Goal: Entertainment & Leisure: Consume media (video, audio)

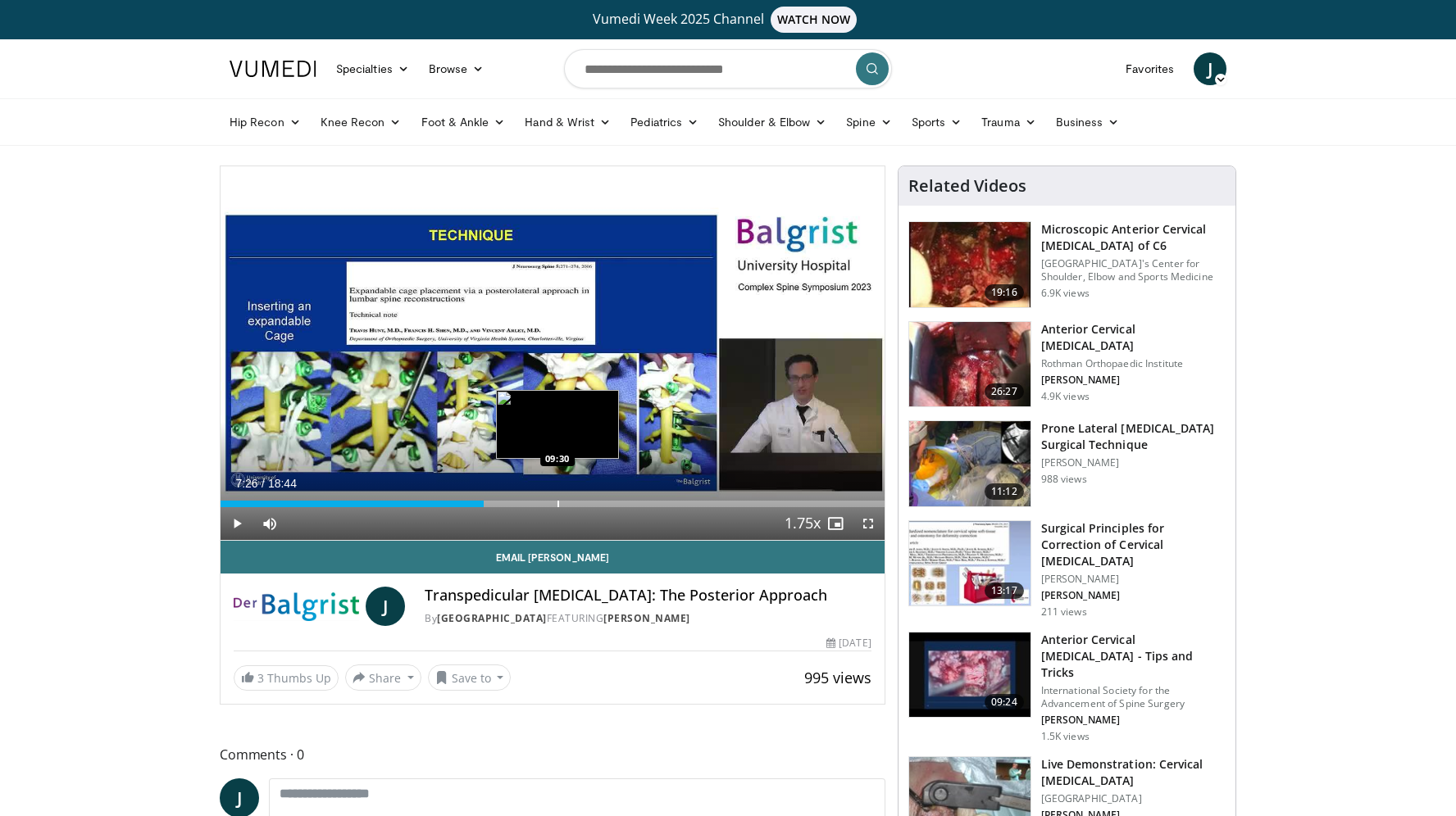
click at [558, 499] on div "Loaded : 39.68% 07:26 09:30" at bounding box center [553, 500] width 665 height 16
click at [536, 499] on div "Loaded : 99.58% 09:30 08:53" at bounding box center [553, 500] width 665 height 16
click at [596, 499] on div "Loaded : 48.01% 08:53 10:35" at bounding box center [553, 500] width 665 height 16
click at [606, 503] on div "Progress Bar" at bounding box center [607, 504] width 2 height 7
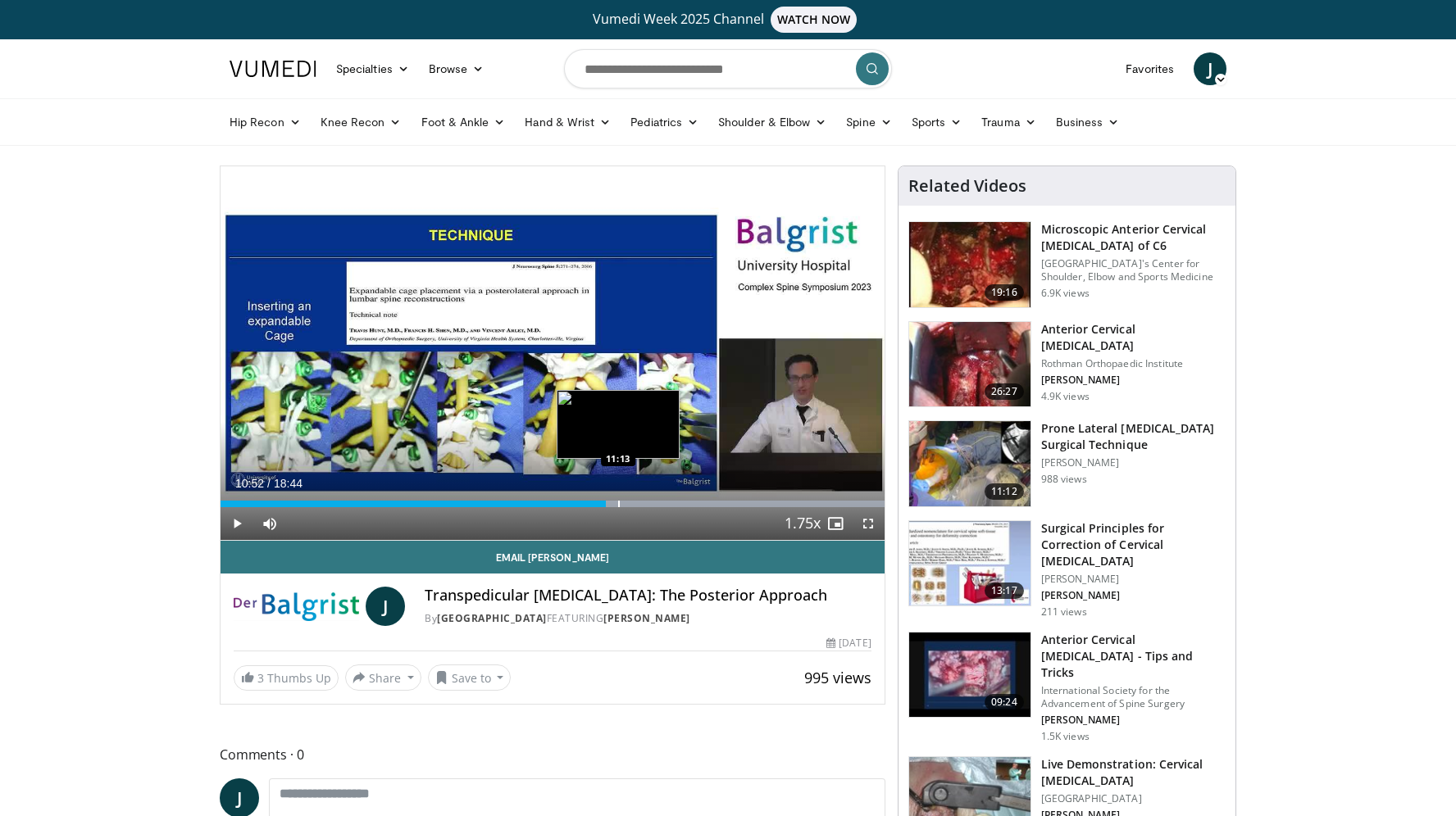
click at [619, 504] on div "Progress Bar" at bounding box center [620, 504] width 2 height 7
click at [639, 509] on div "Current Time 11:14 / Duration 18:44 Play Skip Backward Skip Forward Mute 0% Loa…" at bounding box center [553, 524] width 665 height 33
click at [638, 504] on div "Progress Bar" at bounding box center [639, 504] width 2 height 7
click at [656, 504] on div "Progress Bar" at bounding box center [657, 504] width 2 height 7
click at [669, 505] on div "Progress Bar" at bounding box center [669, 504] width 2 height 7
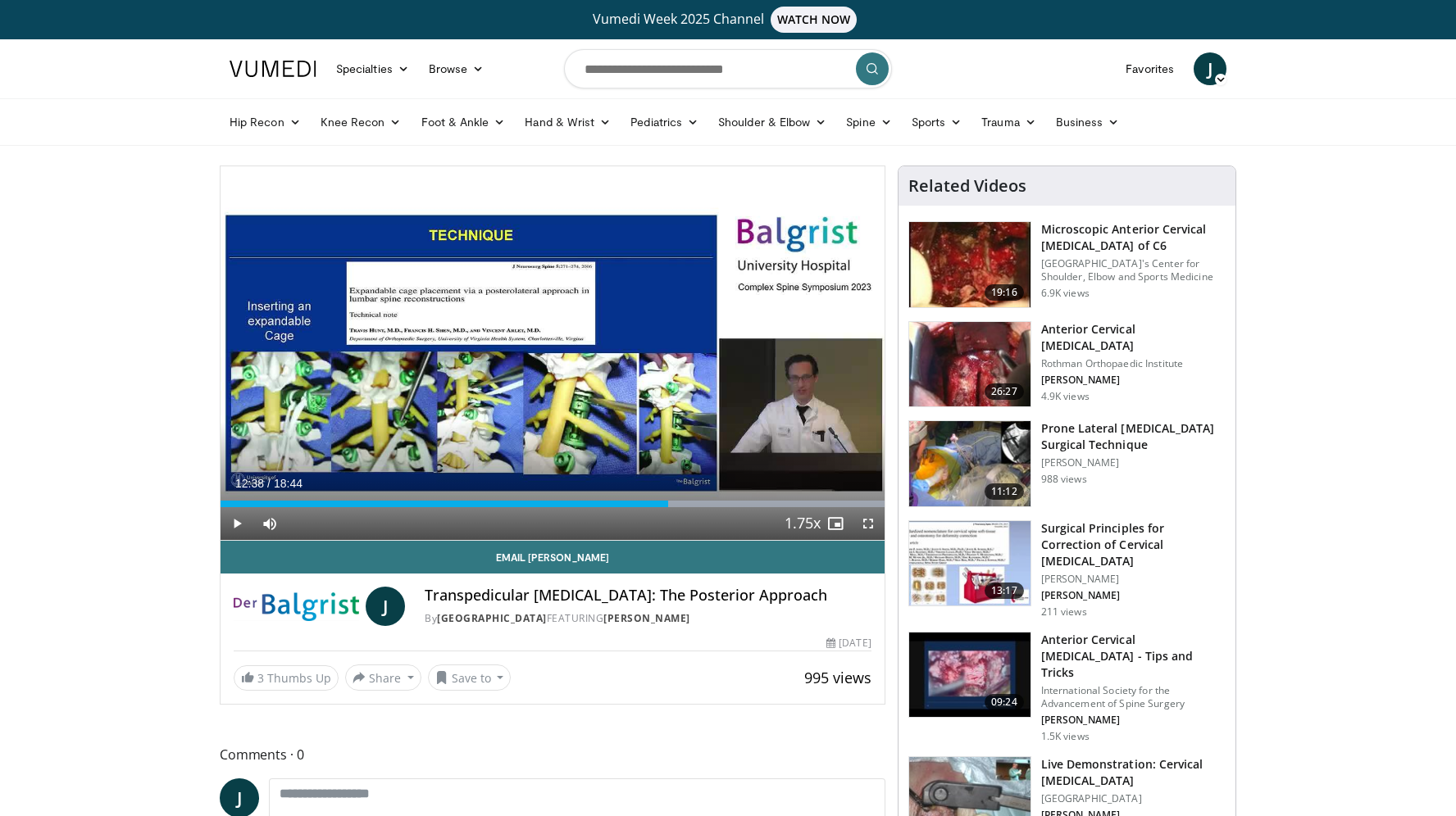
click at [685, 509] on div "Current Time 12:38 / Duration 18:44 Play Skip Backward Skip Forward Mute 0% Loa…" at bounding box center [553, 524] width 665 height 33
click at [688, 501] on div "Progress Bar" at bounding box center [689, 504] width 2 height 7
click at [698, 501] on div "Progress Bar" at bounding box center [699, 504] width 2 height 7
click at [713, 503] on div "Progress Bar" at bounding box center [712, 504] width 2 height 7
click at [732, 505] on div "Progress Bar" at bounding box center [733, 504] width 2 height 7
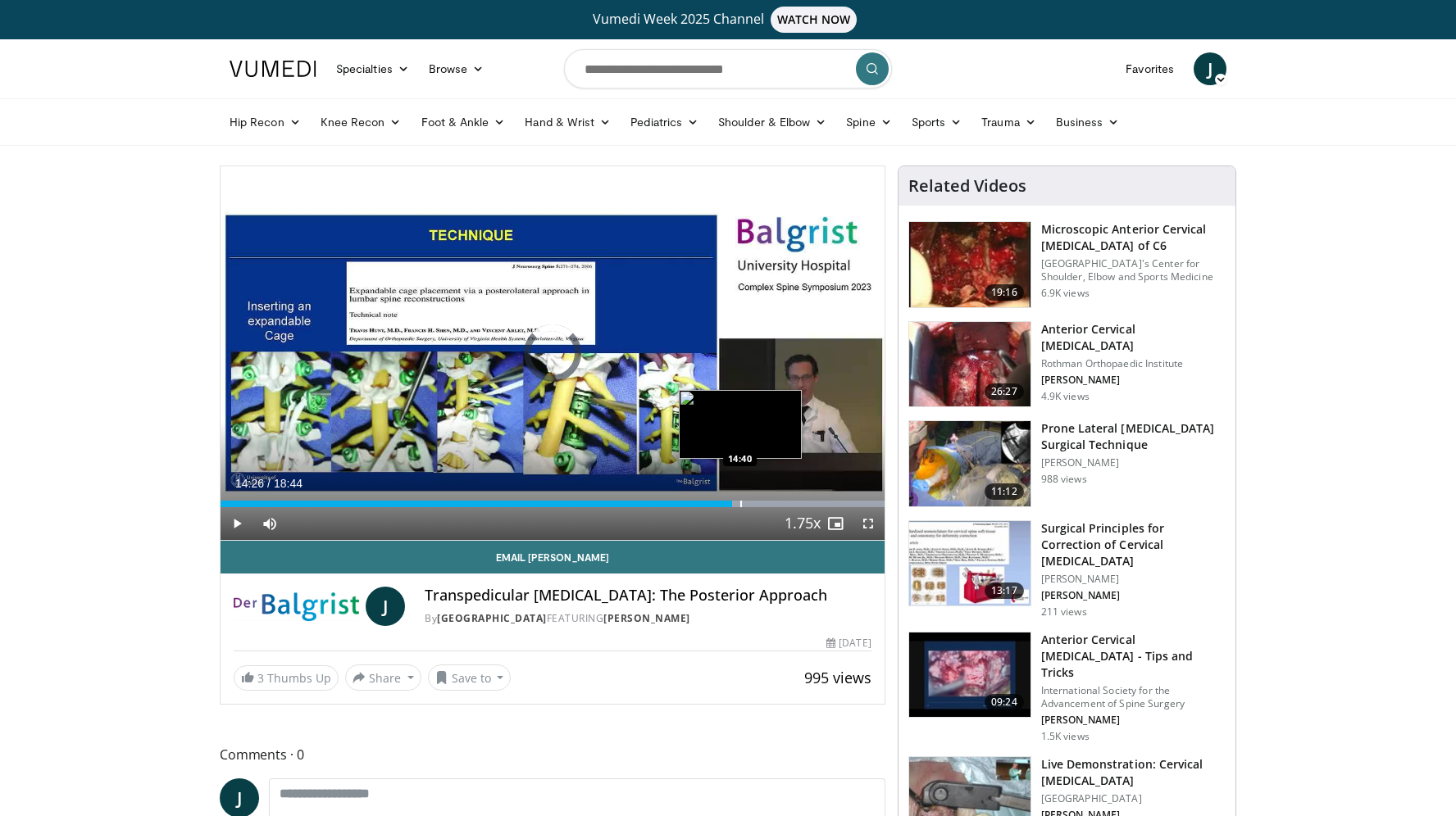
click at [740, 508] on div "Progress Bar" at bounding box center [741, 504] width 2 height 7
click at [751, 508] on div "Progress Bar" at bounding box center [752, 504] width 2 height 7
click at [762, 508] on div "Progress Bar" at bounding box center [763, 504] width 2 height 7
click at [771, 508] on div "Current Time 15:17 / Duration 18:44 Play Skip Backward Skip Forward Mute 0% Loa…" at bounding box center [553, 524] width 665 height 33
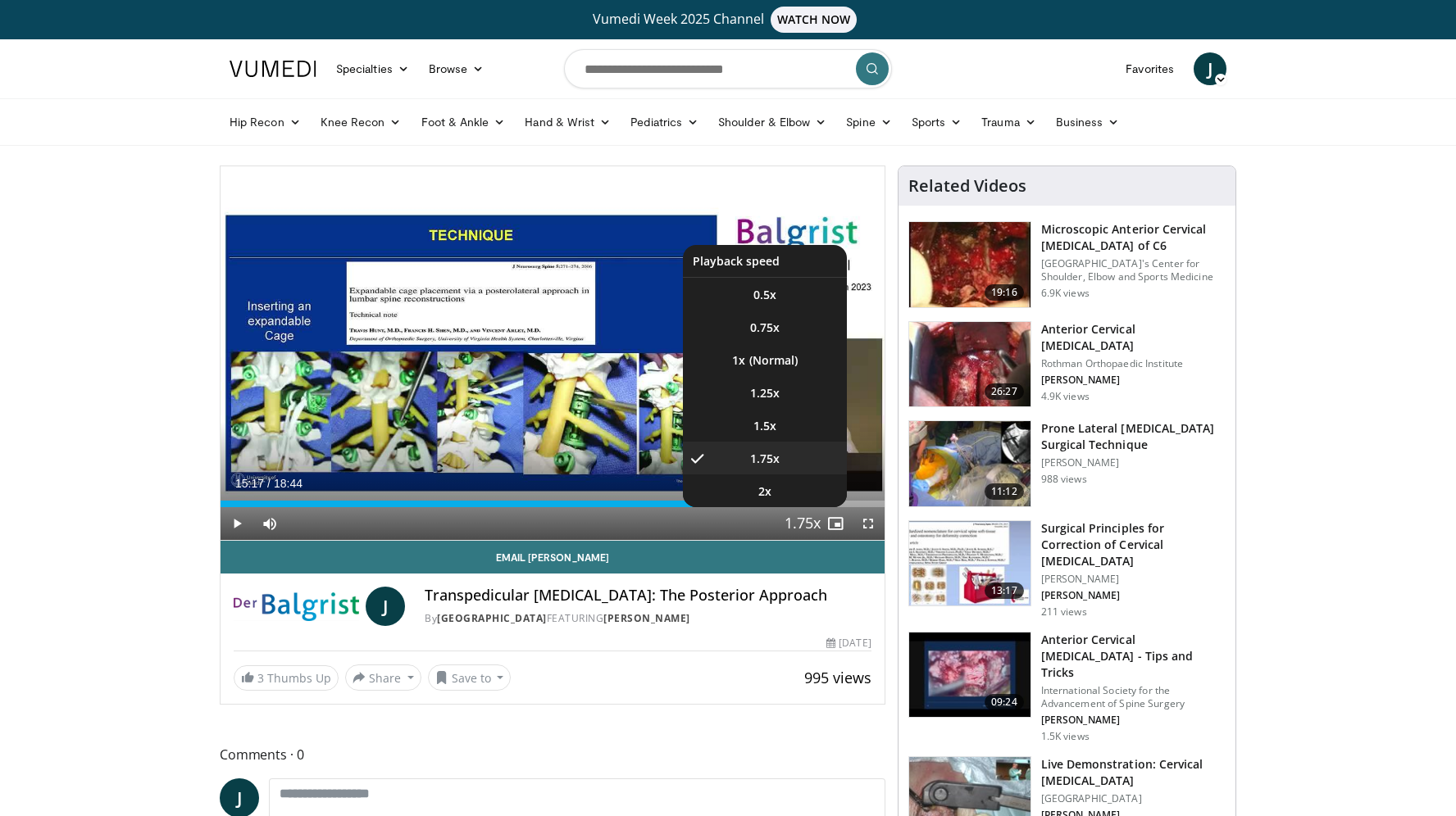
click at [787, 508] on button "Playback Rate" at bounding box center [802, 524] width 33 height 33
click at [841, 505] on li "2x" at bounding box center [765, 491] width 164 height 33
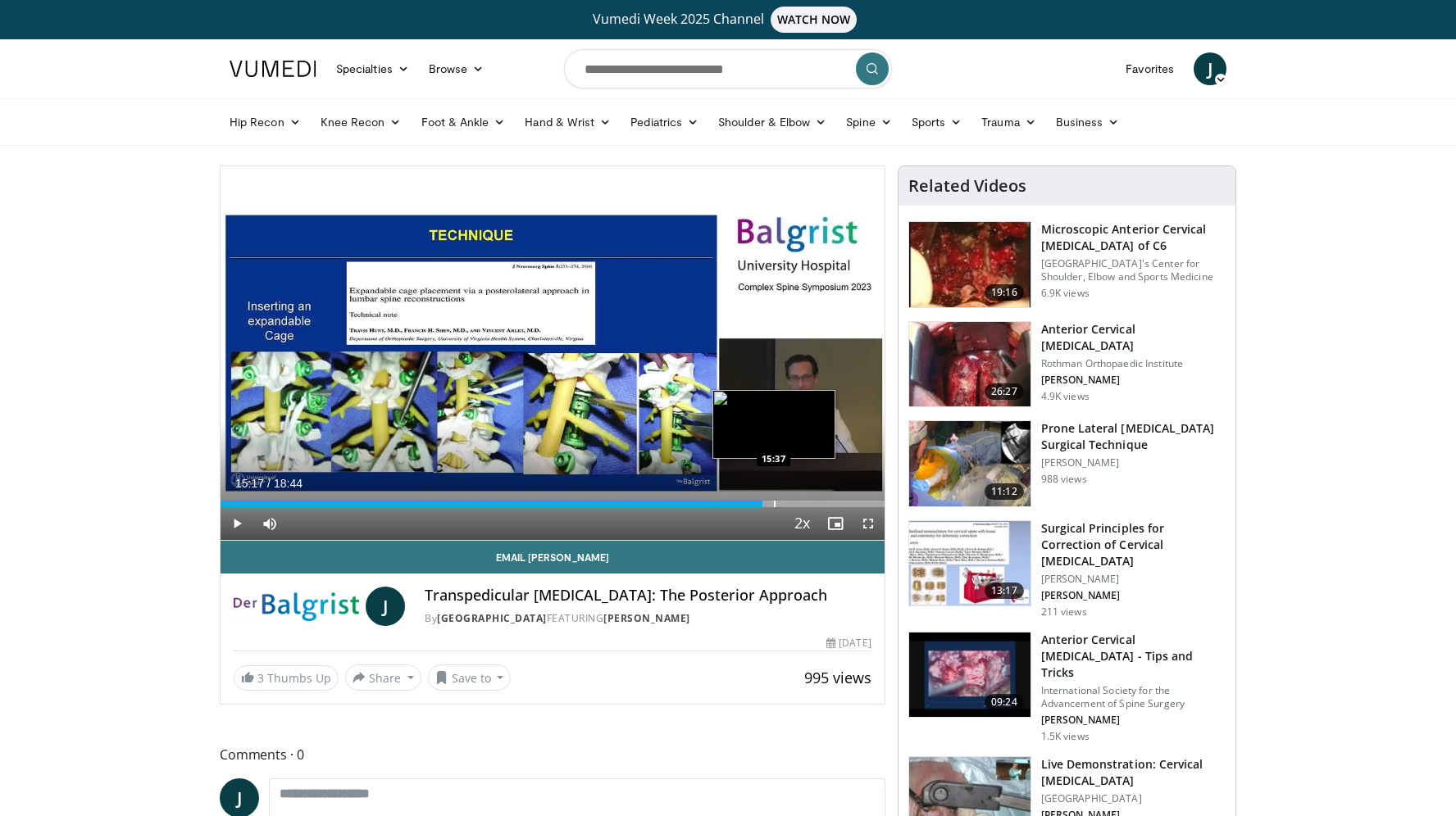
click at [774, 501] on div "Progress Bar" at bounding box center [775, 504] width 2 height 7
click at [788, 499] on div "Loaded : 99.99% 16:00 16:00" at bounding box center [553, 500] width 665 height 16
click at [808, 500] on div "Loaded : 99.99% 16:00 16:34" at bounding box center [553, 500] width 665 height 16
click at [824, 500] on div "Loaded : 99.99% 17:01 17:01" at bounding box center [553, 500] width 665 height 16
click at [831, 501] on div "Loaded : 99.99% 17:01 17:14" at bounding box center [553, 504] width 665 height 7
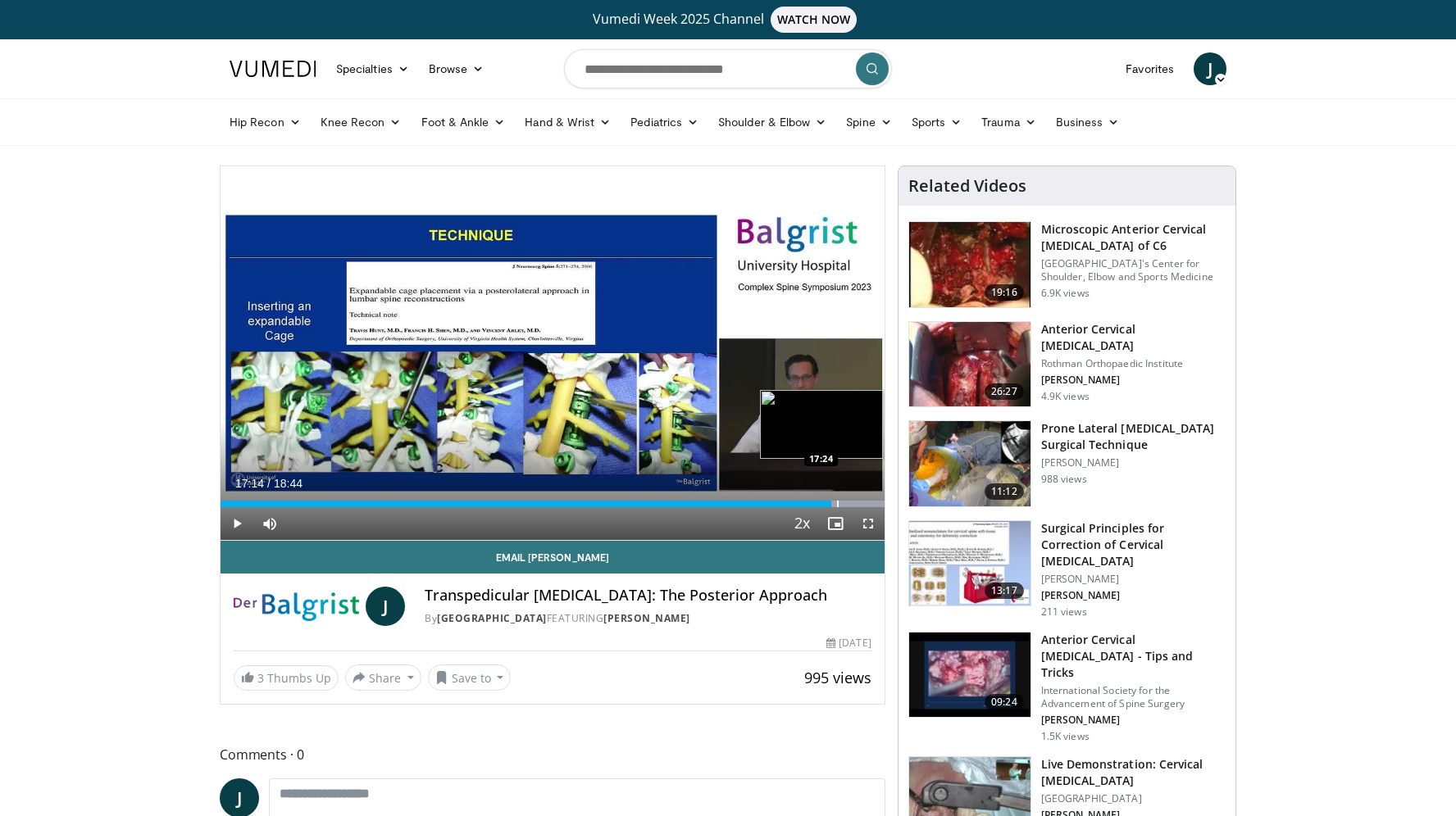
click at [837, 503] on div "Progress Bar" at bounding box center [838, 504] width 2 height 7
click at [853, 504] on div "Progress Bar" at bounding box center [854, 504] width 2 height 7
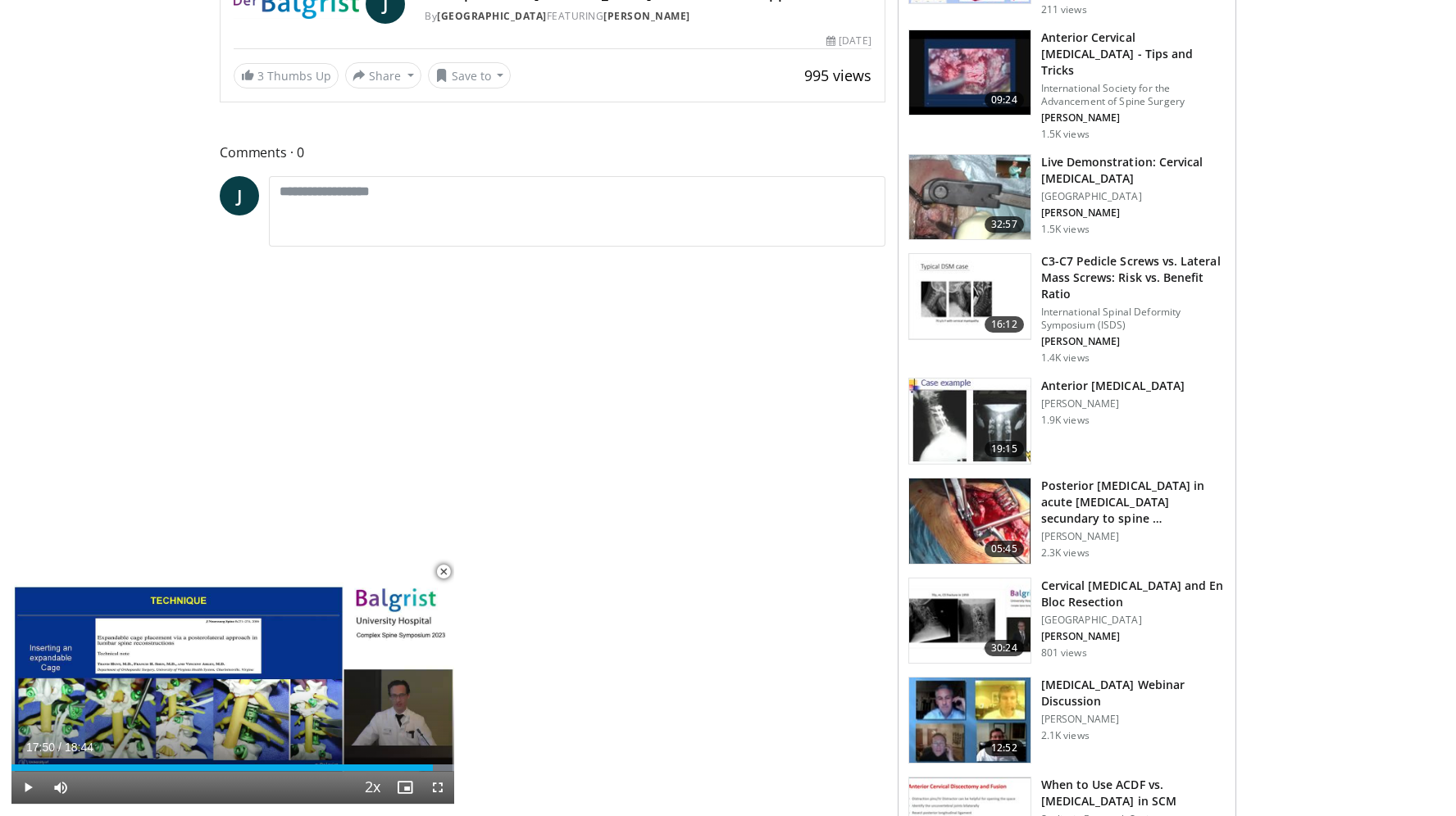
scroll to position [610, 0]
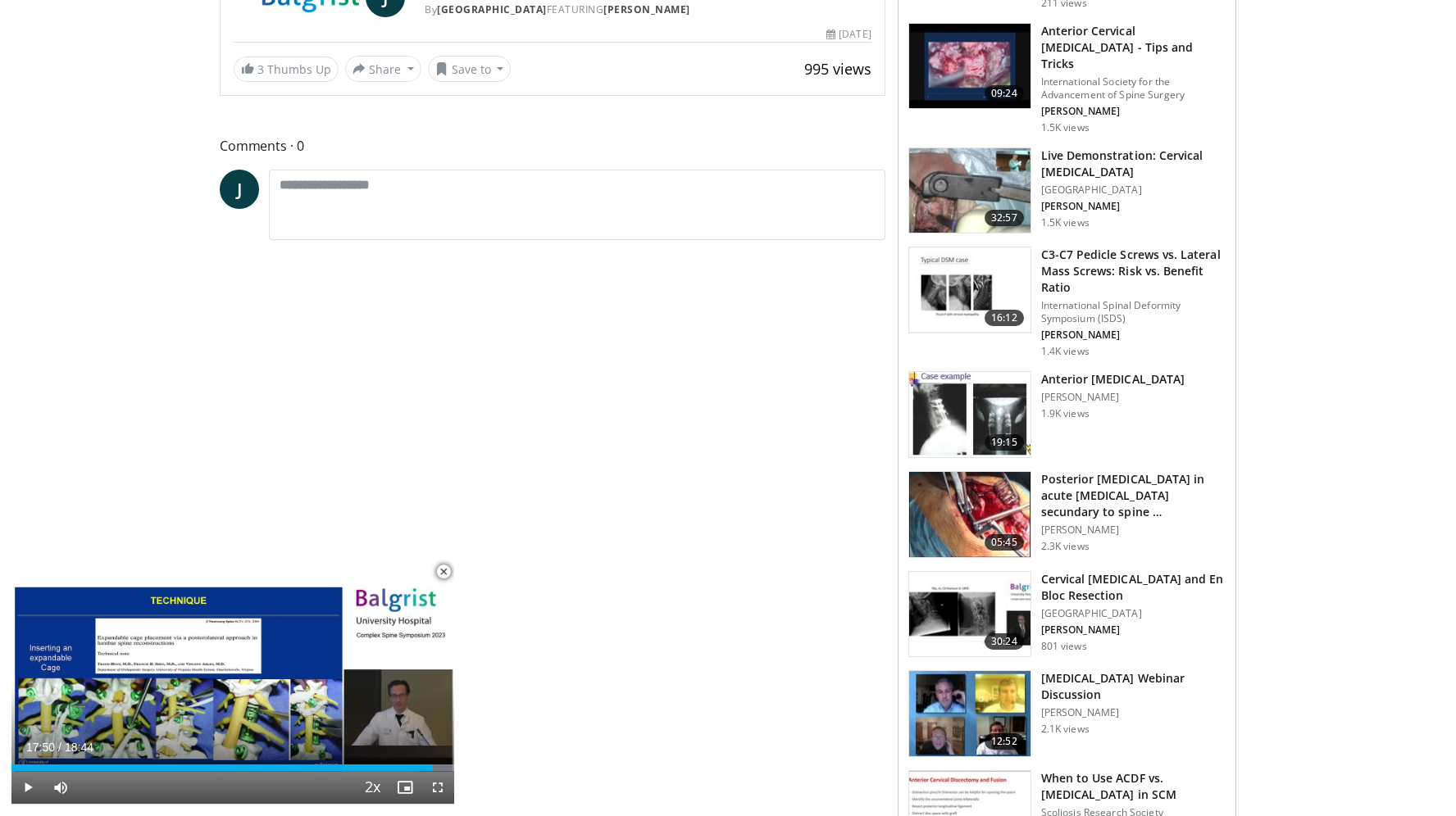
click at [984, 474] on img at bounding box center [970, 514] width 122 height 85
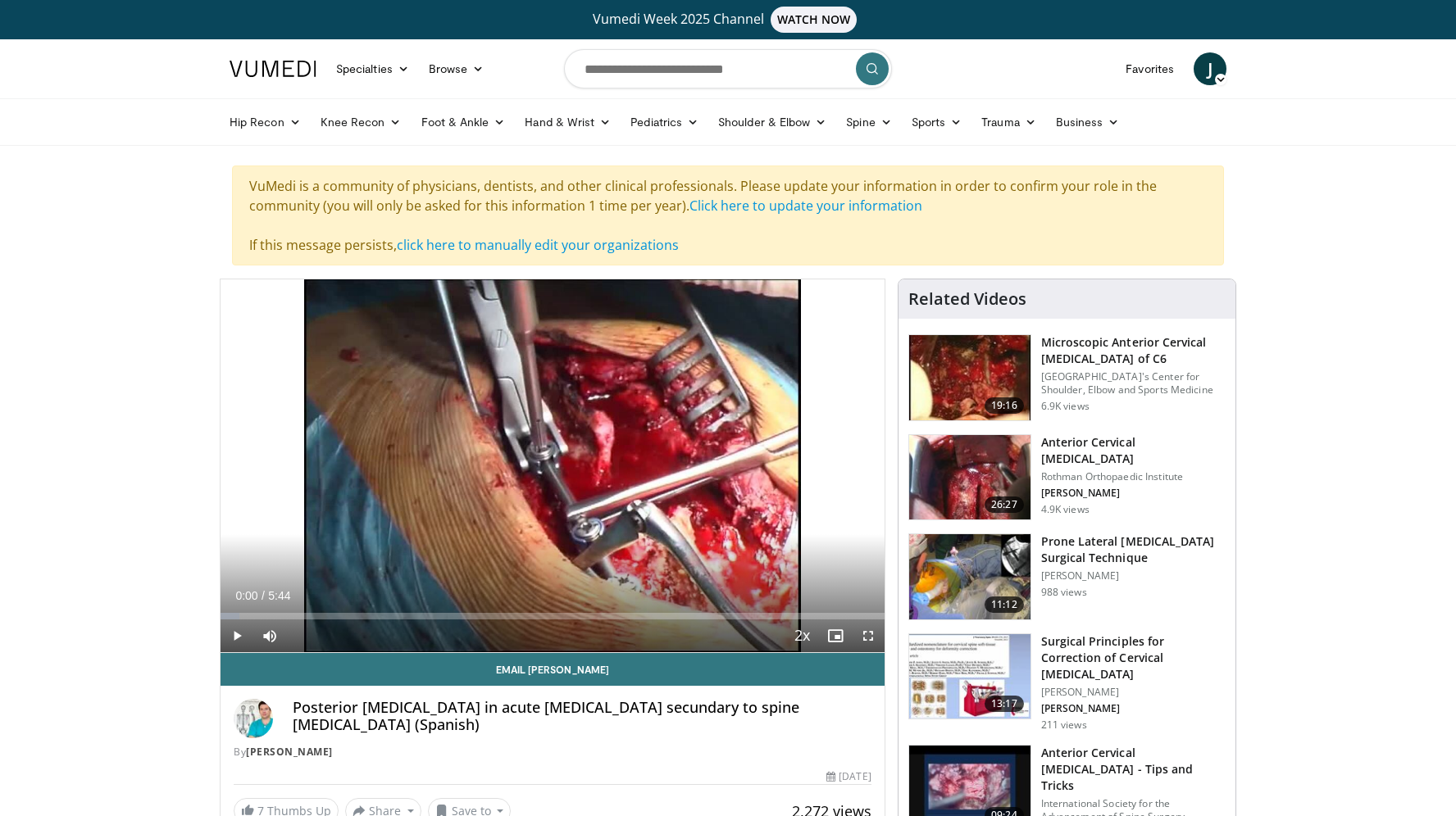
click at [240, 639] on span "Video Player" at bounding box center [237, 635] width 33 height 33
click at [300, 637] on div "21%" at bounding box center [313, 635] width 47 height 6
click at [307, 636] on div "37%" at bounding box center [313, 635] width 47 height 6
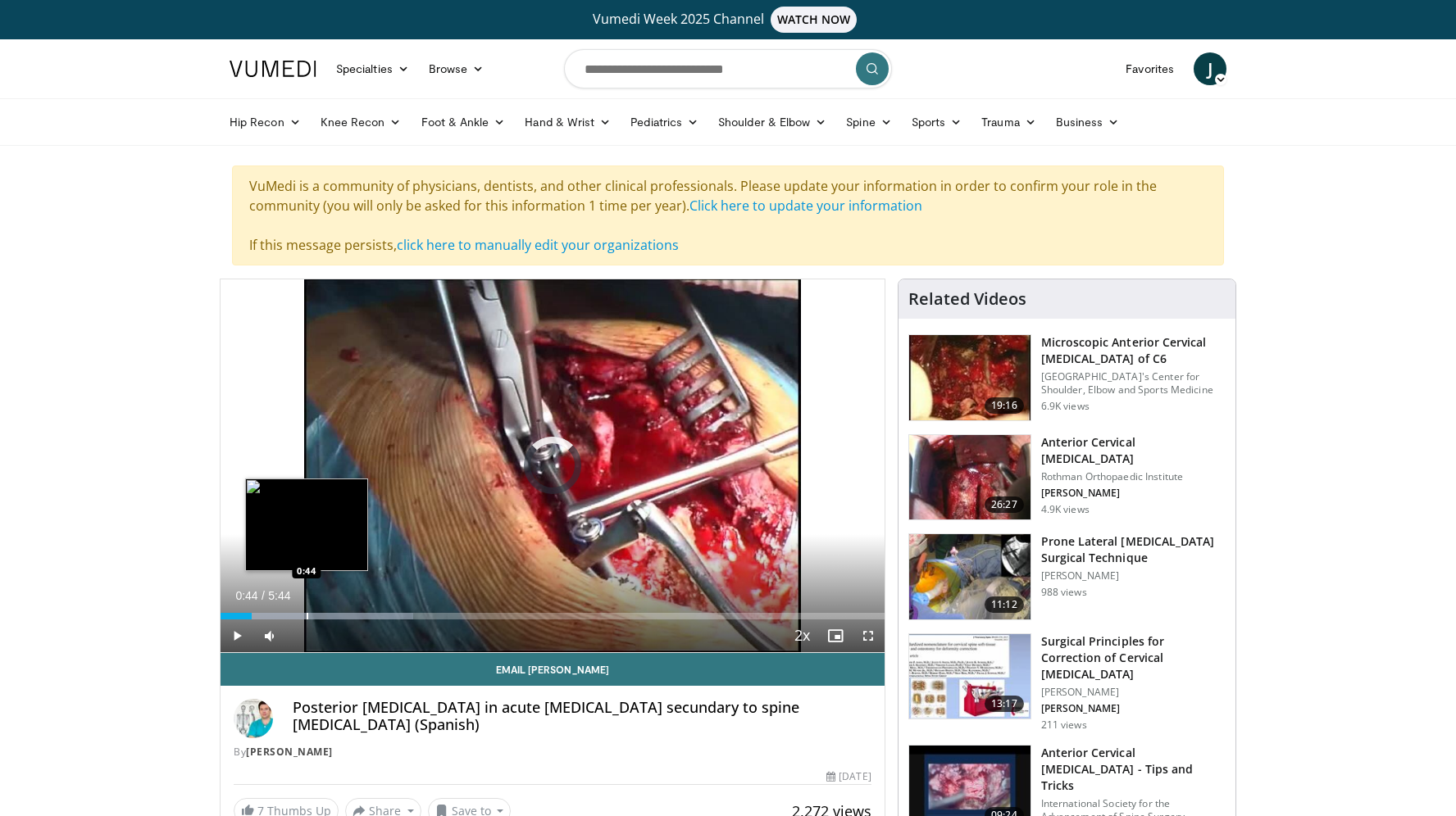
click at [306, 613] on div "Progress Bar" at bounding box center [307, 616] width 2 height 7
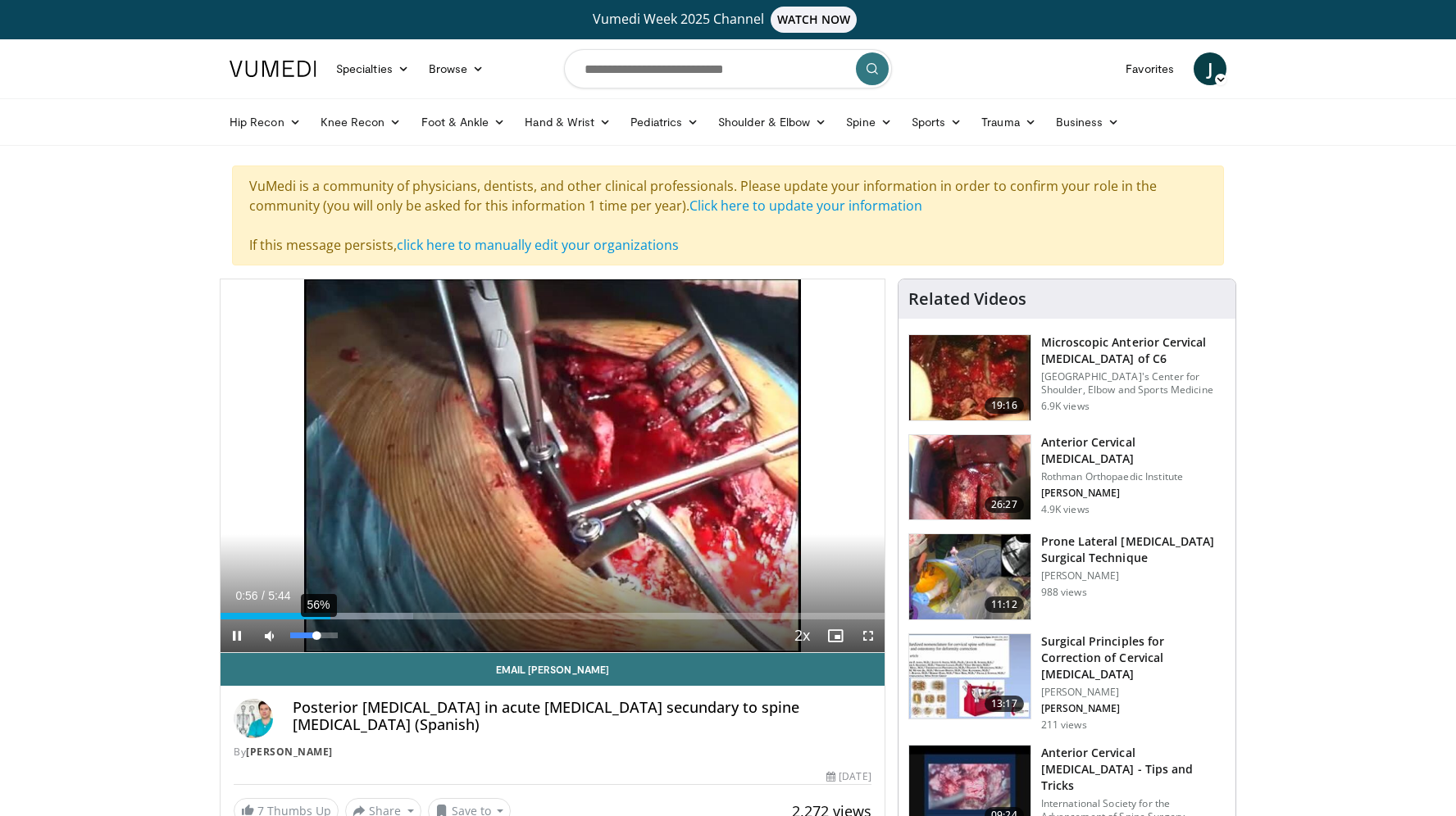
drag, startPoint x: 306, startPoint y: 636, endPoint x: 316, endPoint y: 636, distance: 10.0
click at [316, 636] on div "Volume Level" at bounding box center [303, 635] width 26 height 6
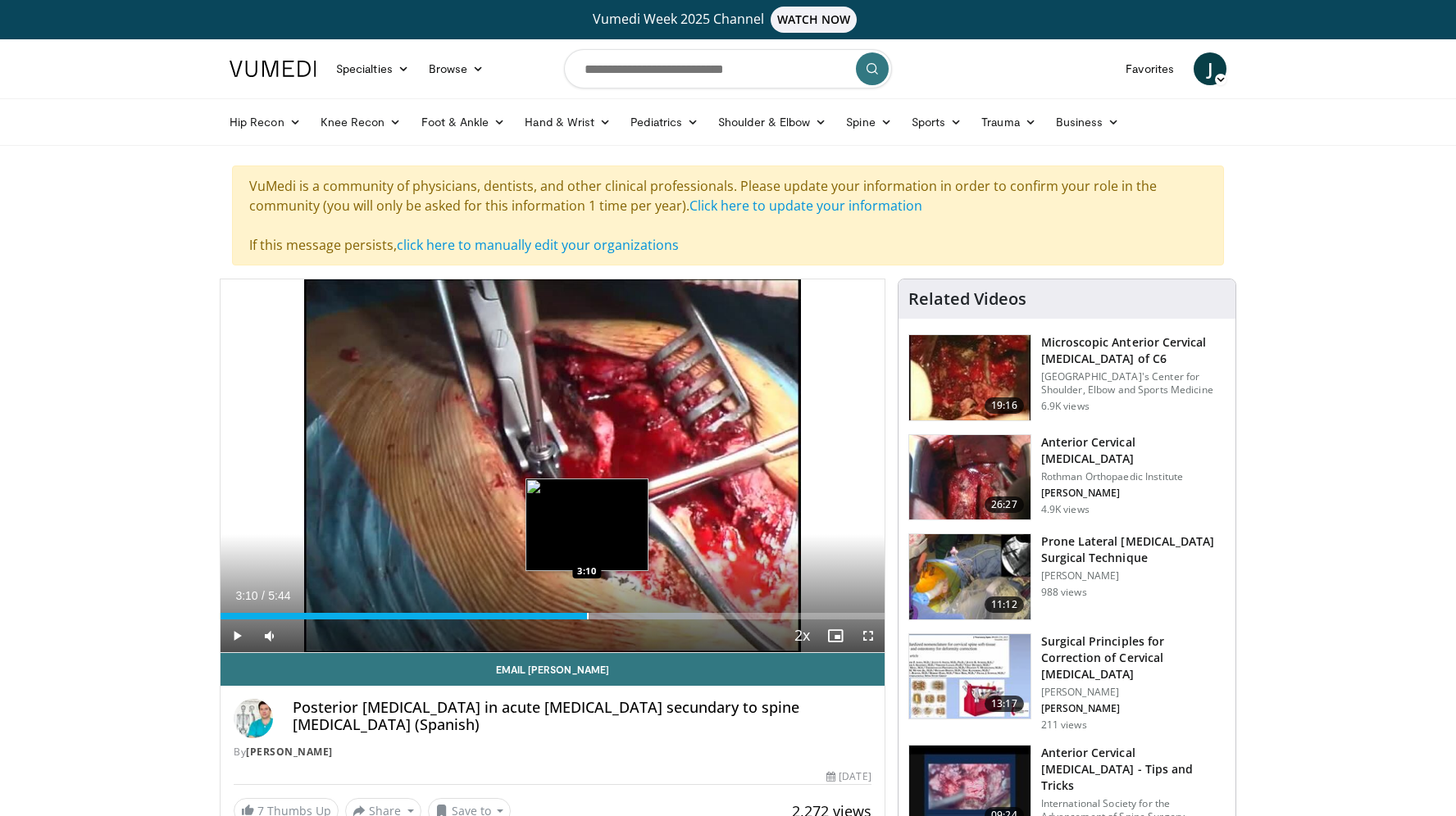
click at [587, 611] on div "Loaded : 72.47% 3:10 3:10" at bounding box center [553, 612] width 665 height 16
click at [581, 612] on div "Loaded : 72.47% 3:14 3:06" at bounding box center [553, 612] width 665 height 16
click at [573, 618] on div "Progress Bar" at bounding box center [574, 616] width 2 height 7
click at [559, 618] on div "Progress Bar" at bounding box center [560, 616] width 2 height 7
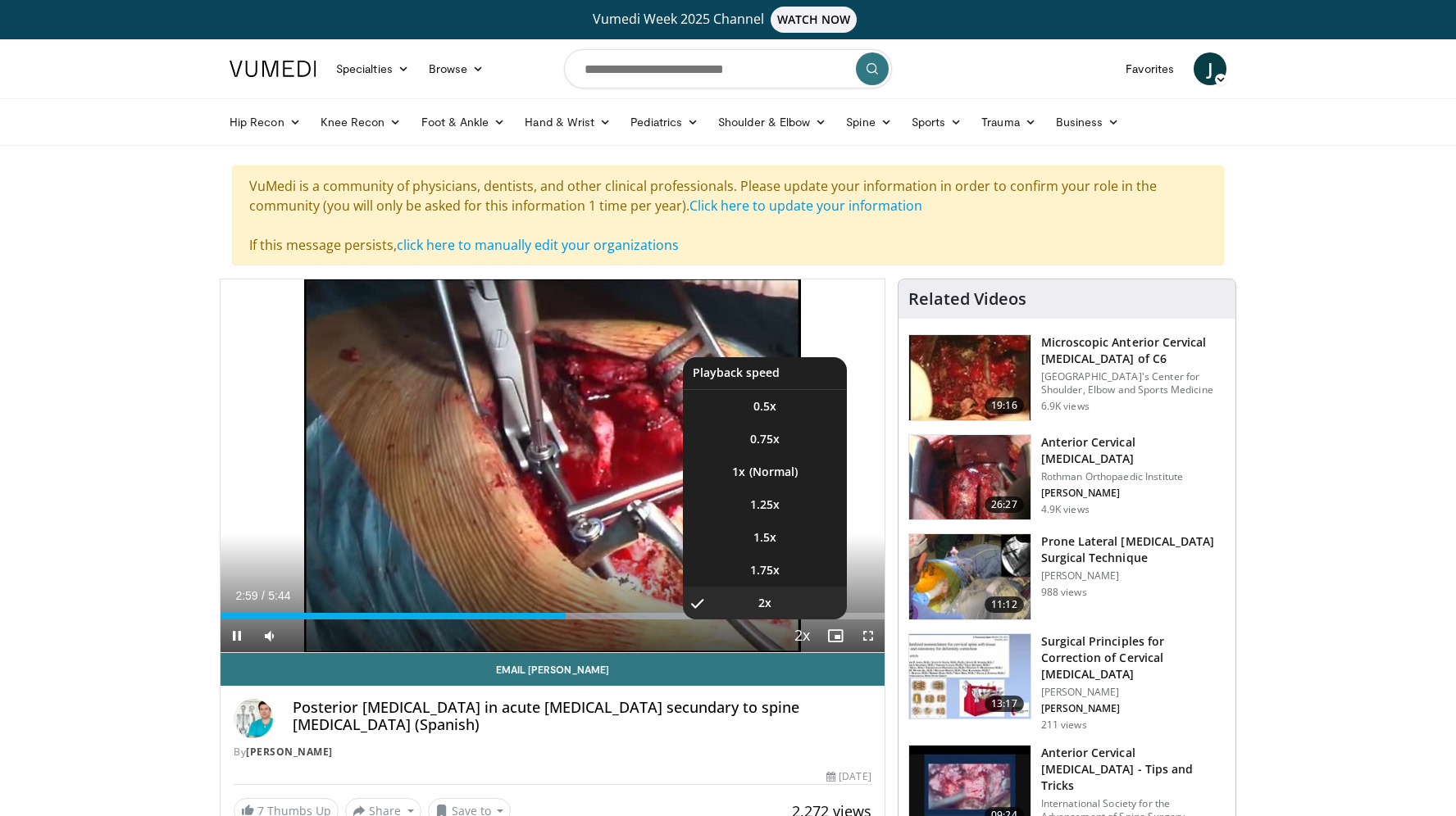
click at [803, 637] on span "Video Player" at bounding box center [802, 636] width 23 height 33
click at [764, 472] on li "1x" at bounding box center [765, 472] width 164 height 33
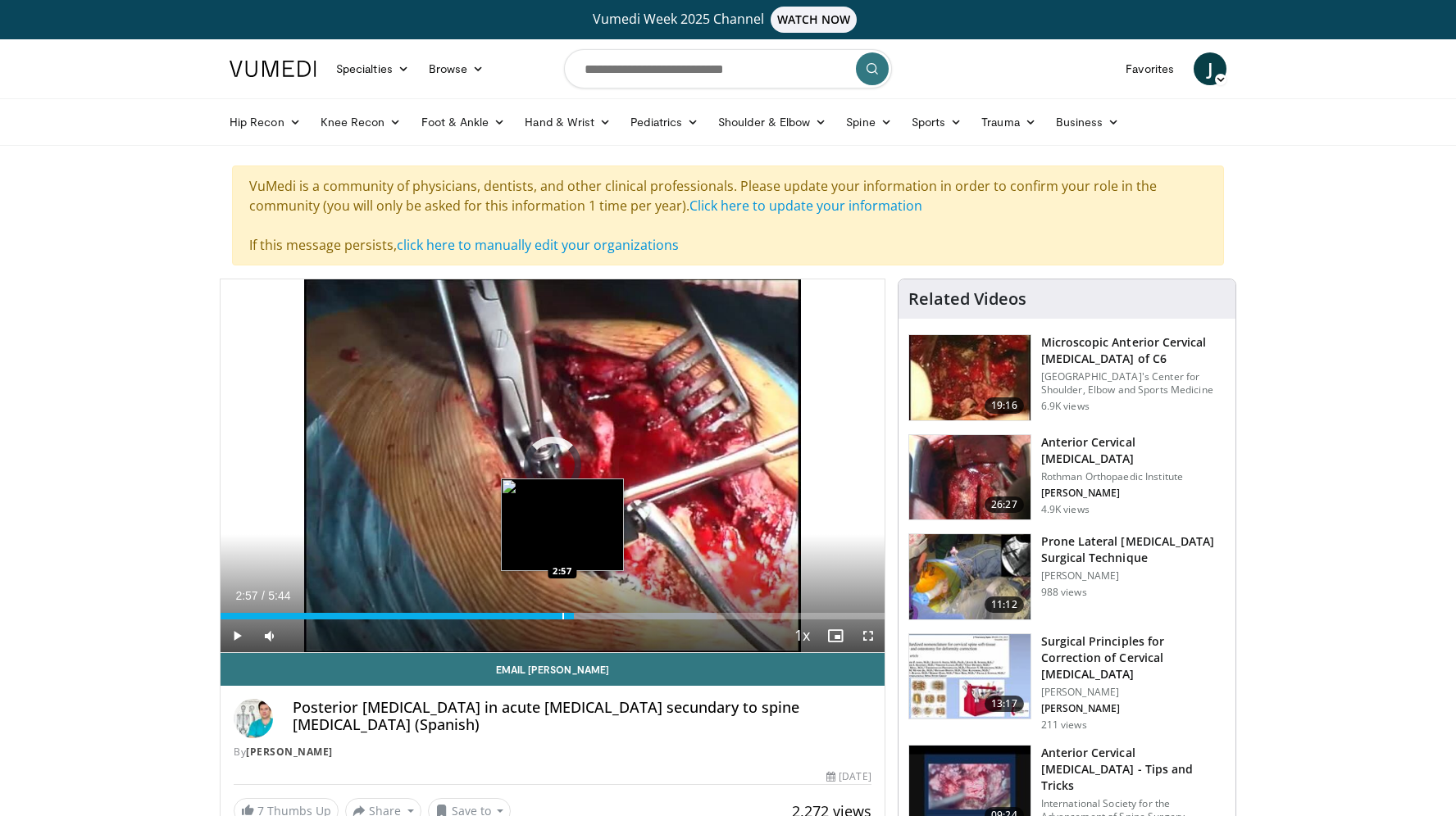
click at [563, 615] on div "Progress Bar" at bounding box center [564, 616] width 2 height 7
click at [552, 615] on div "Progress Bar" at bounding box center [553, 616] width 2 height 7
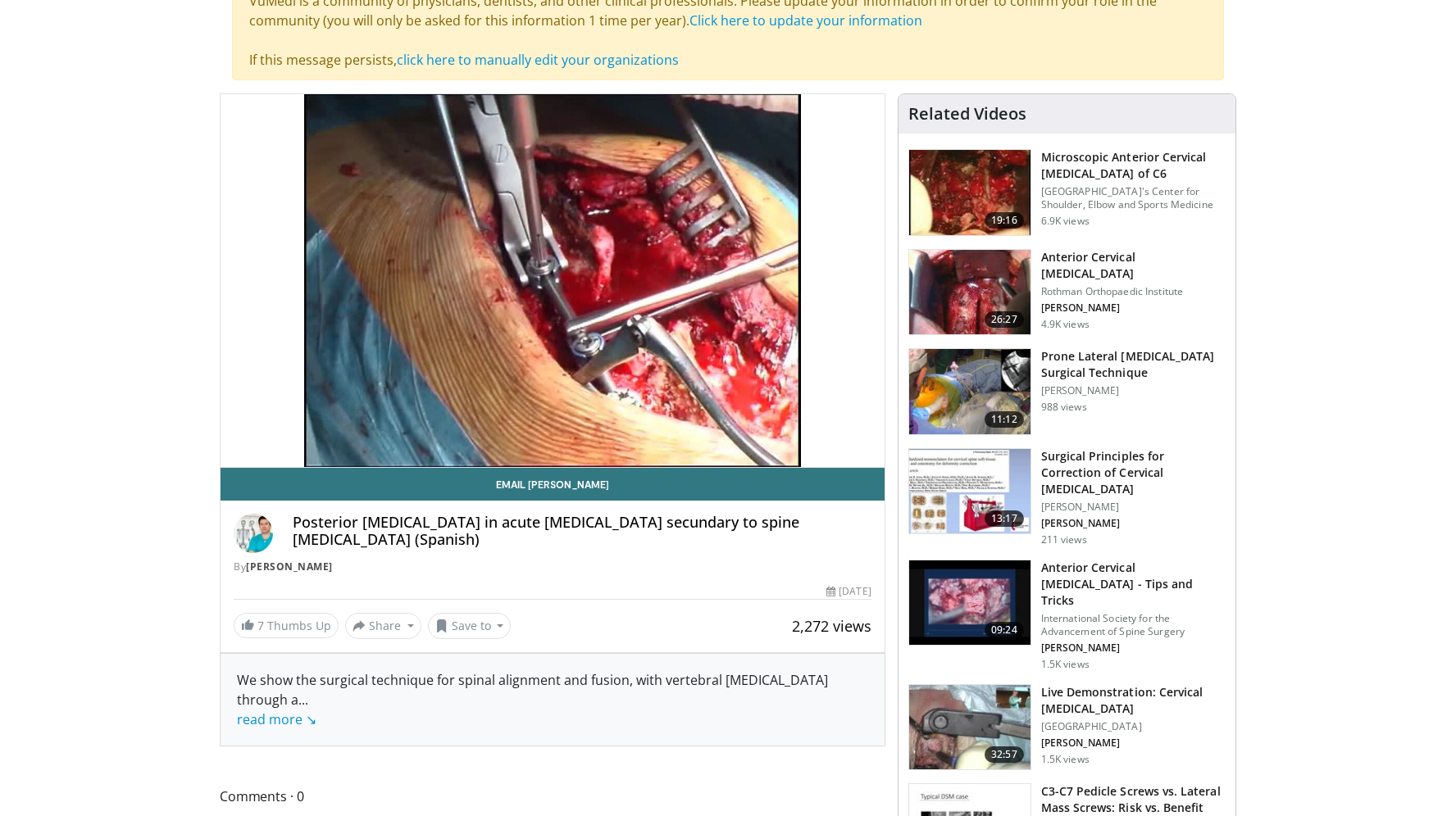
scroll to position [269, 0]
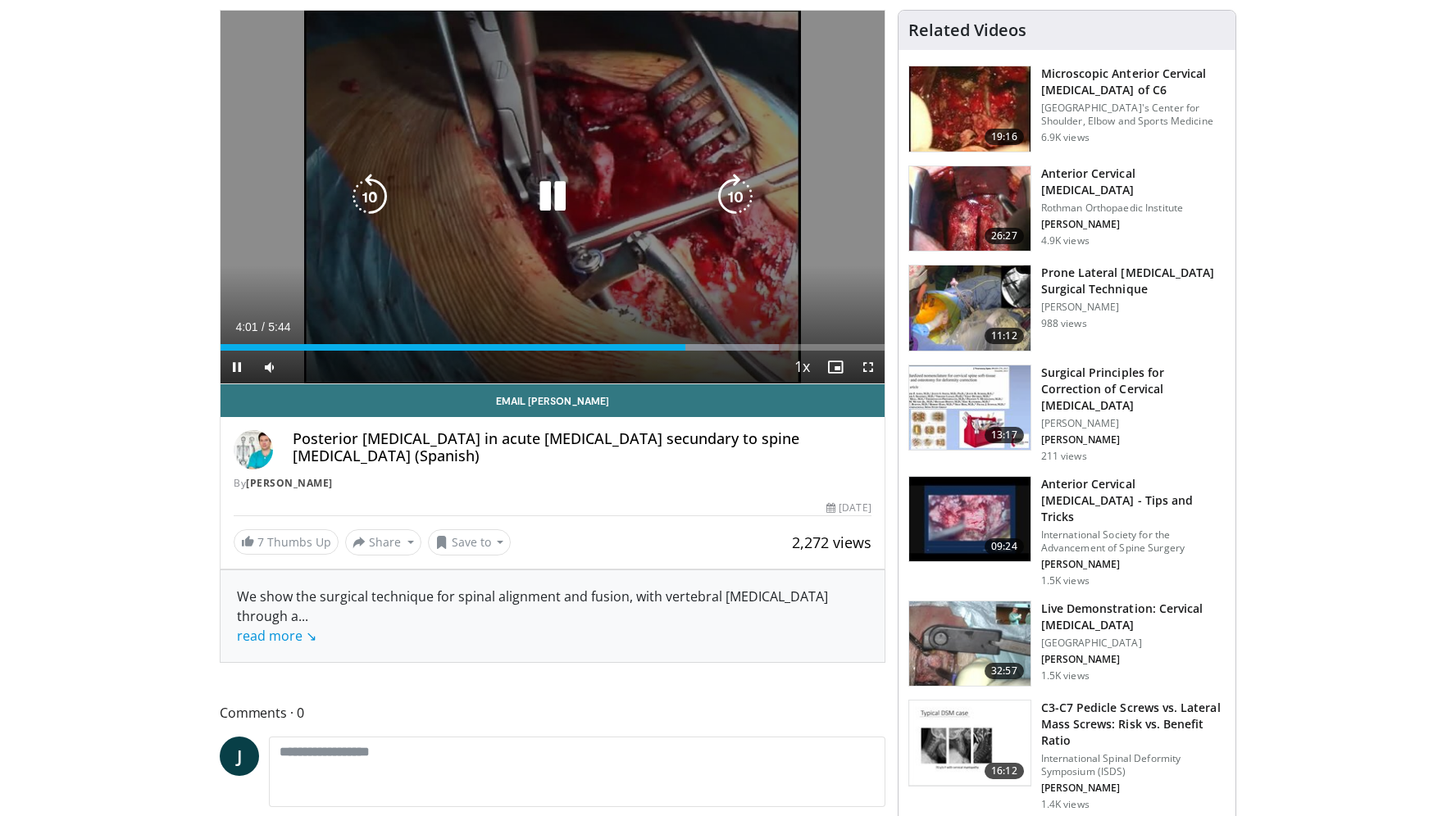
click at [554, 207] on icon "Video Player" at bounding box center [553, 197] width 46 height 46
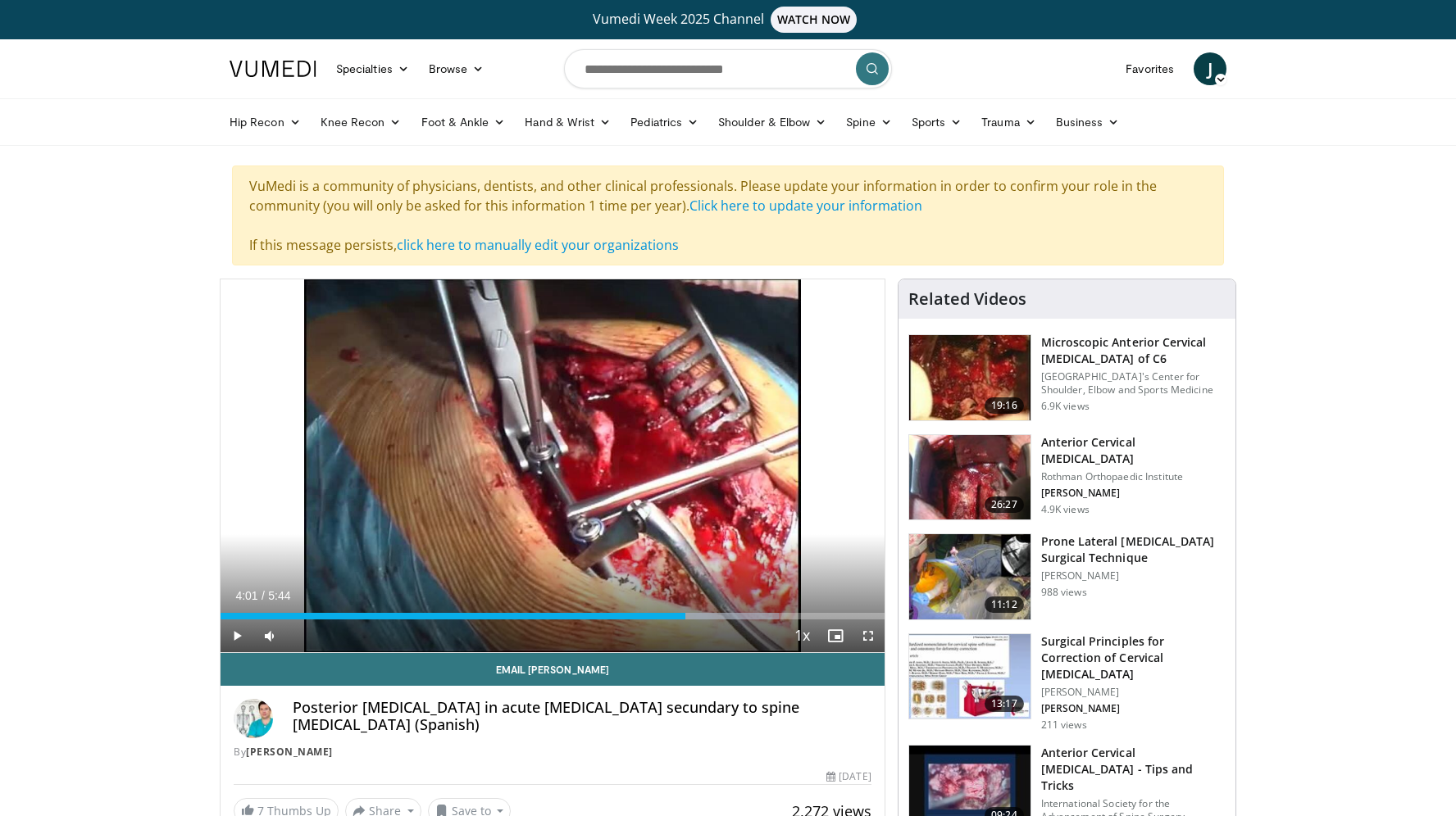
scroll to position [0, 0]
click at [399, 613] on div "Progress Bar" at bounding box center [400, 616] width 2 height 7
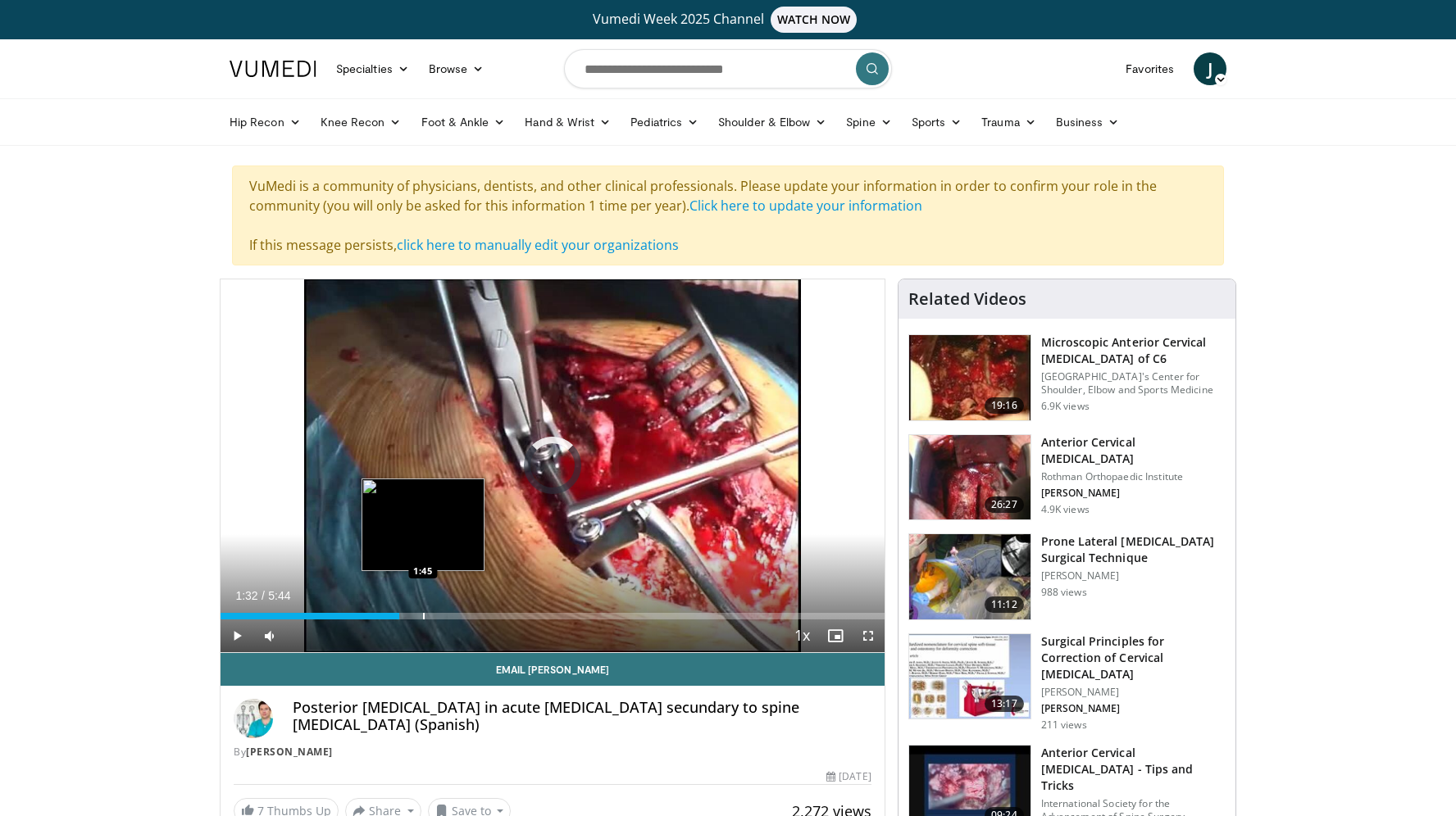
click at [423, 617] on div "Progress Bar" at bounding box center [424, 616] width 2 height 7
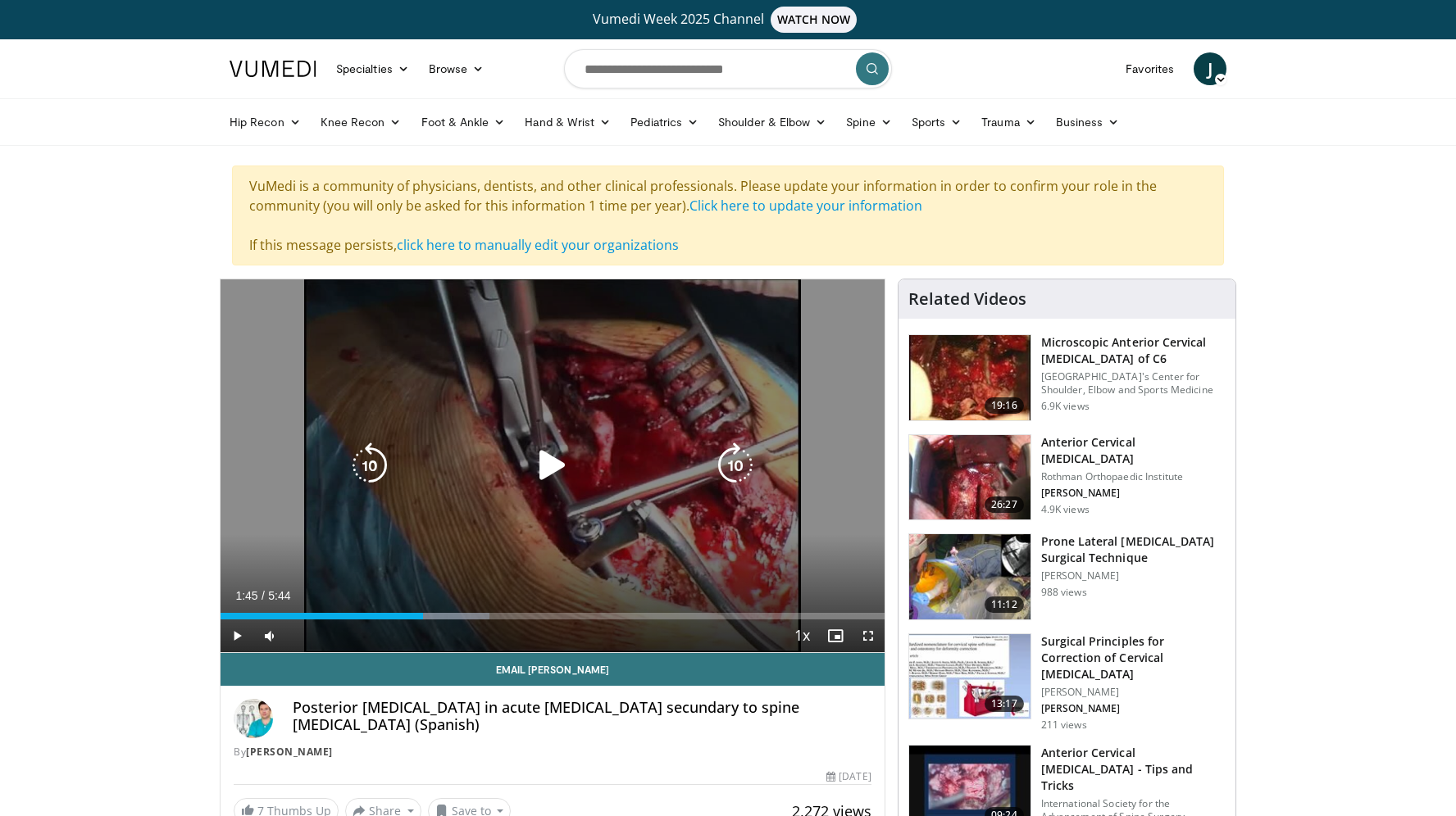
click at [444, 557] on div "10 seconds Tap to unmute" at bounding box center [553, 466] width 665 height 373
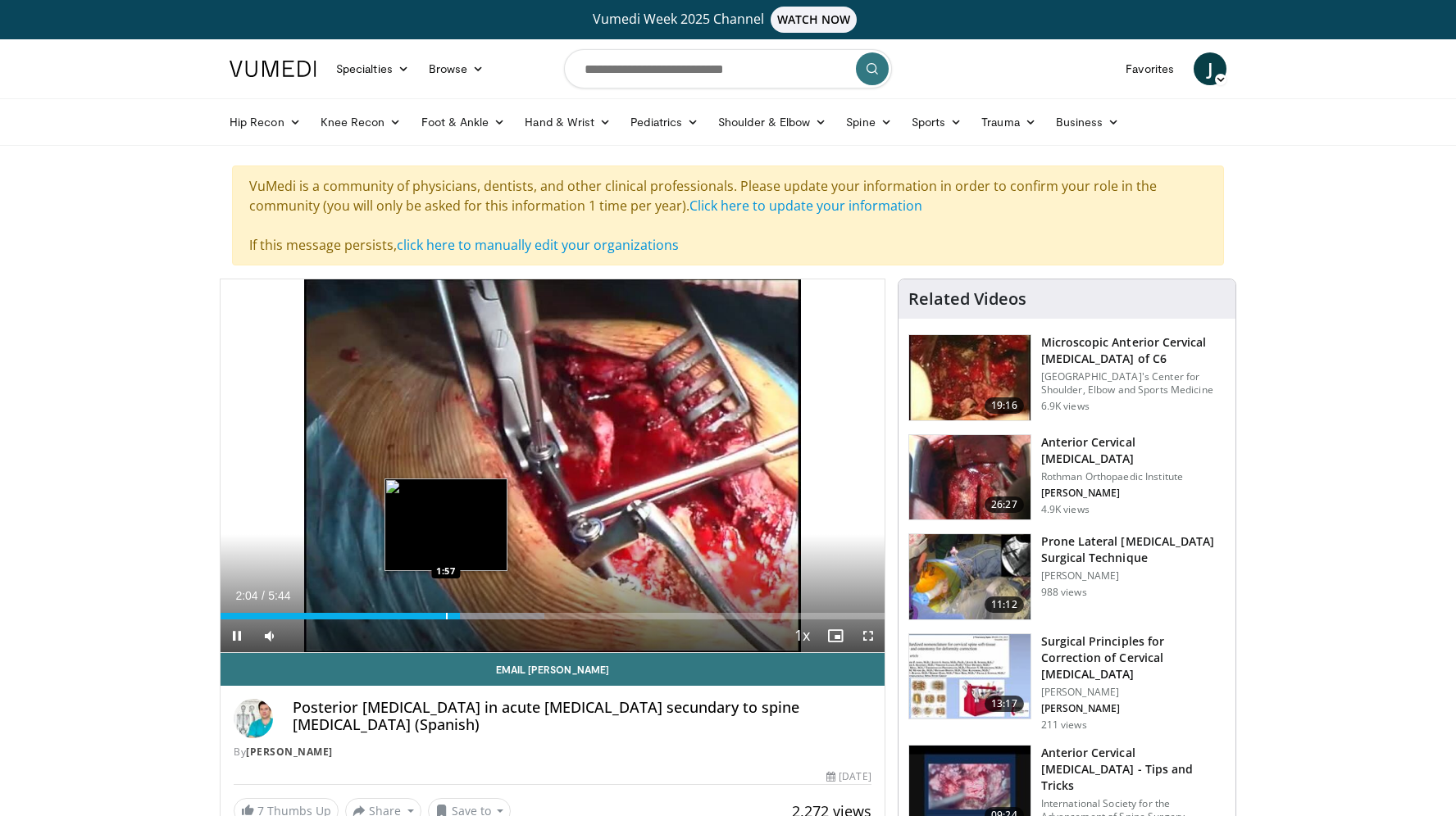
click at [445, 613] on div "Loaded : 48.77% 2:04 1:57" at bounding box center [553, 616] width 665 height 7
click at [434, 613] on div "Progress Bar" at bounding box center [435, 616] width 2 height 7
click at [424, 613] on div "Progress Bar" at bounding box center [425, 616] width 2 height 7
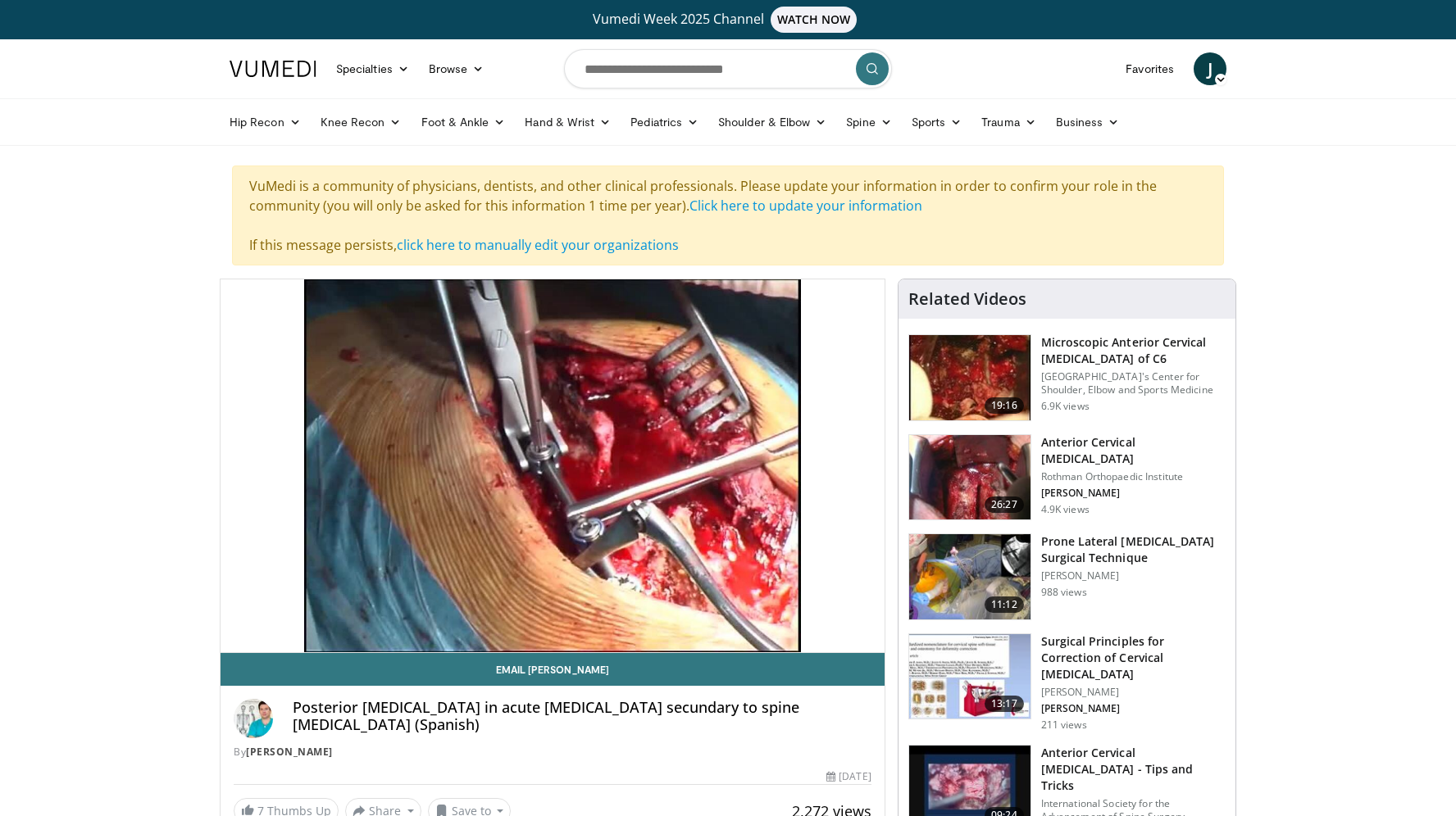
click at [410, 614] on video-js "**********" at bounding box center [553, 466] width 665 height 374
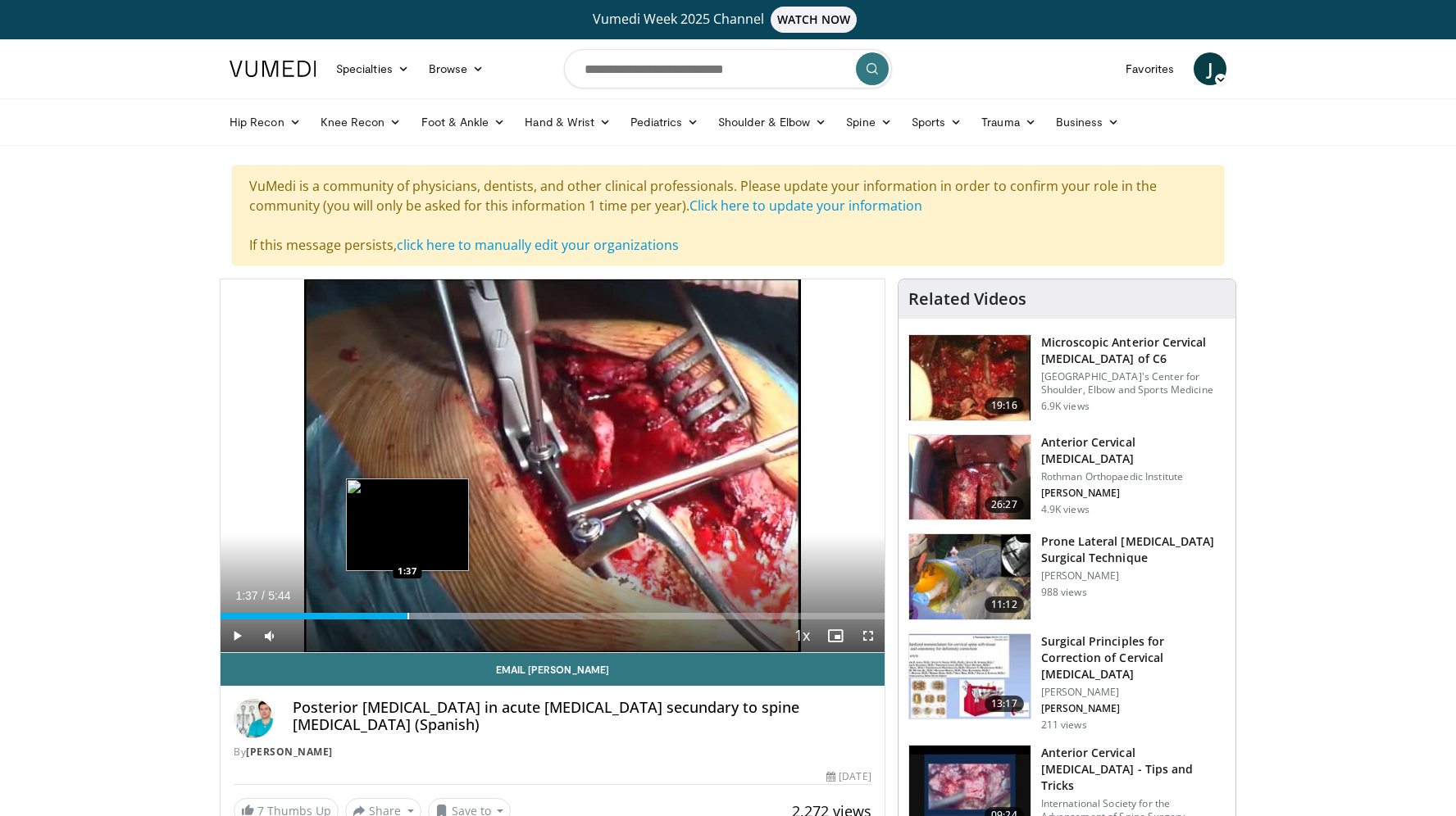
click at [407, 618] on div "Progress Bar" at bounding box center [408, 616] width 2 height 7
click at [398, 618] on div "Progress Bar" at bounding box center [399, 616] width 2 height 7
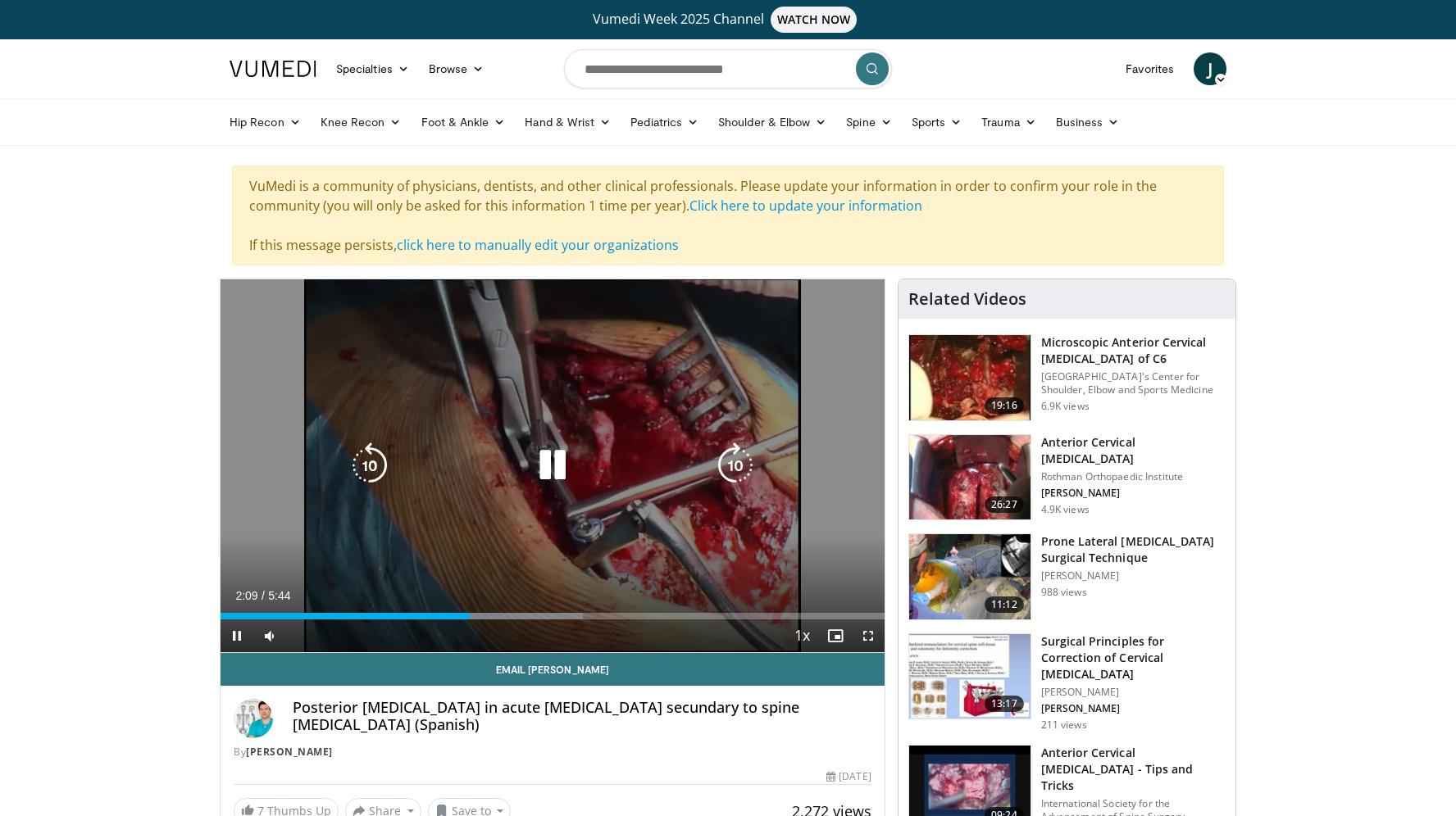
click at [545, 465] on icon "Video Player" at bounding box center [553, 466] width 46 height 46
click at [547, 462] on icon "Video Player" at bounding box center [553, 466] width 46 height 46
click at [555, 475] on icon "Video Player" at bounding box center [553, 466] width 46 height 46
